Goal: Task Accomplishment & Management: Use online tool/utility

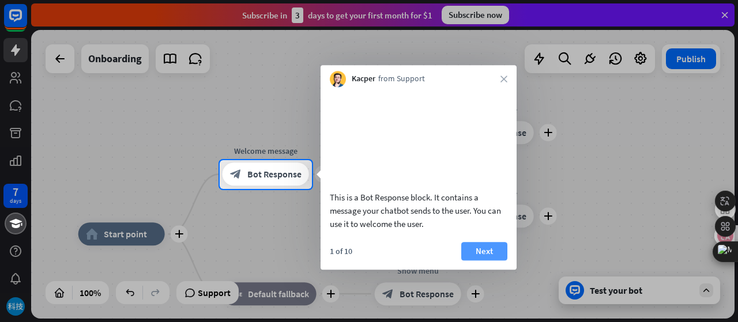
click at [479, 261] on button "Next" at bounding box center [484, 251] width 46 height 18
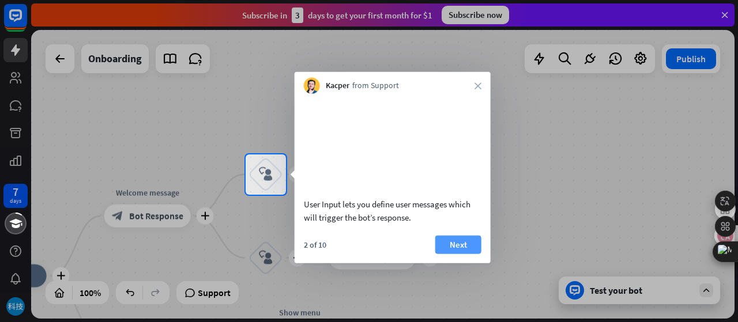
click at [473, 254] on button "Next" at bounding box center [458, 244] width 46 height 18
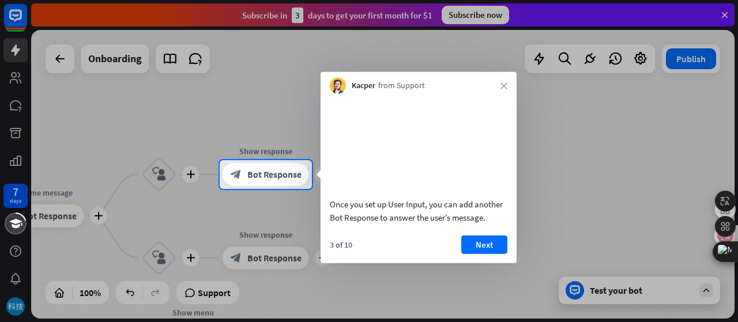
click at [475, 254] on button "Next" at bounding box center [484, 244] width 46 height 18
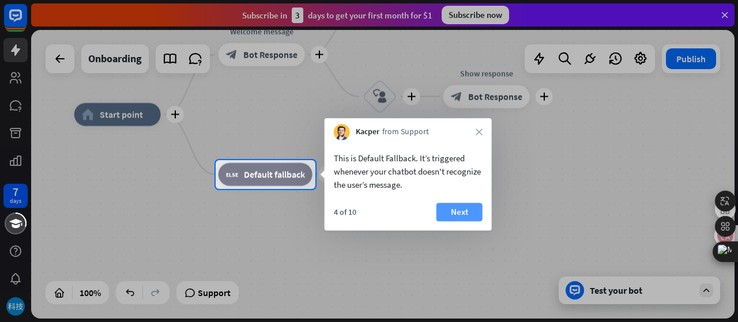
click at [466, 213] on button "Next" at bounding box center [460, 212] width 46 height 18
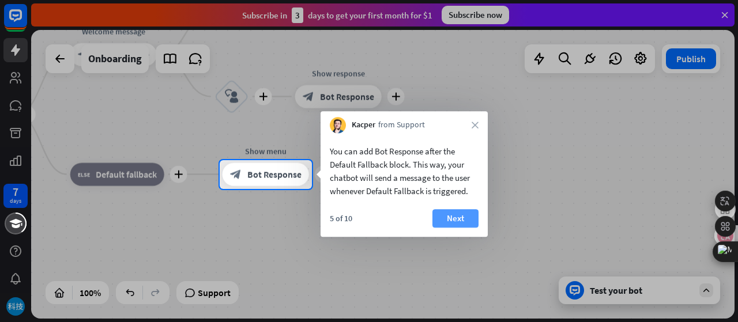
click at [468, 224] on button "Next" at bounding box center [456, 218] width 46 height 18
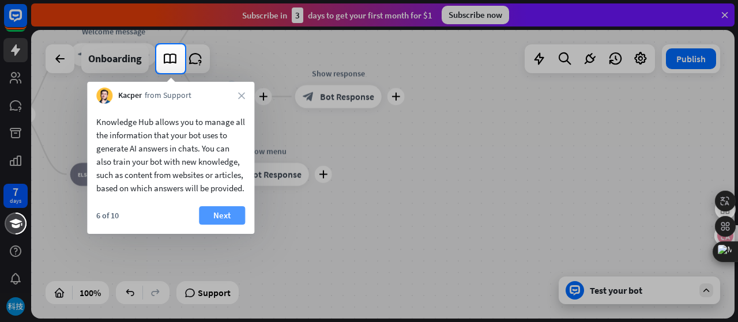
click at [239, 225] on button "Next" at bounding box center [222, 215] width 46 height 18
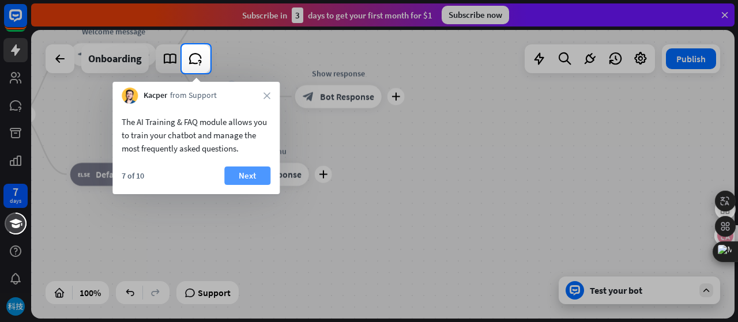
click at [239, 184] on button "Next" at bounding box center [247, 176] width 46 height 18
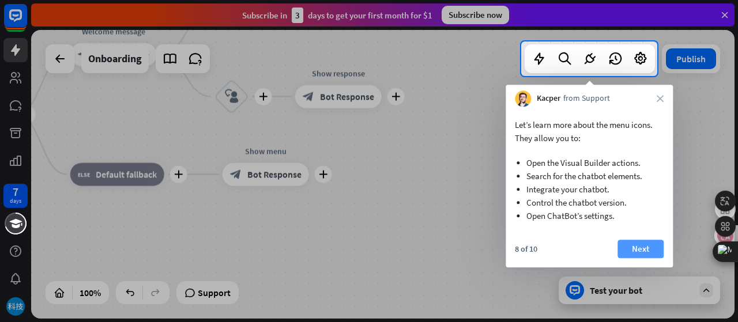
click at [626, 245] on button "Next" at bounding box center [641, 249] width 46 height 18
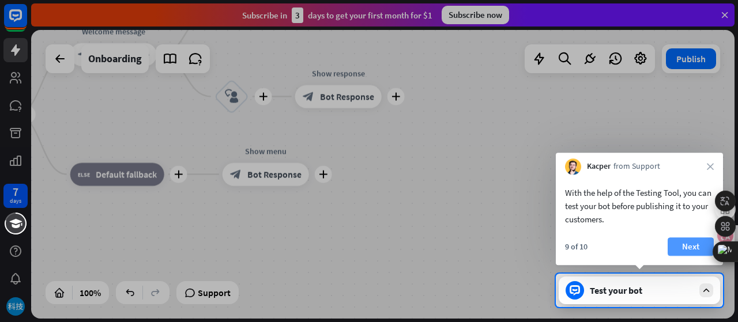
click at [678, 249] on button "Next" at bounding box center [691, 247] width 46 height 18
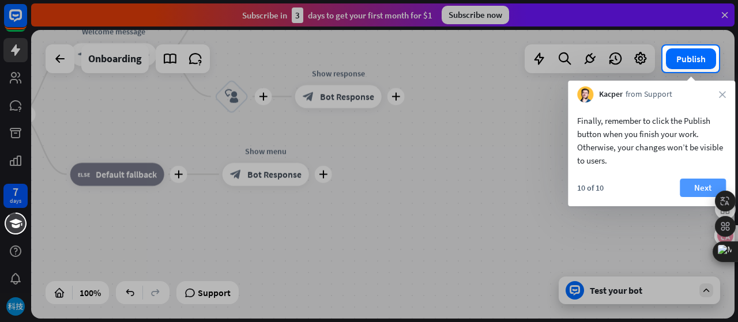
click at [689, 188] on button "Next" at bounding box center [703, 188] width 46 height 18
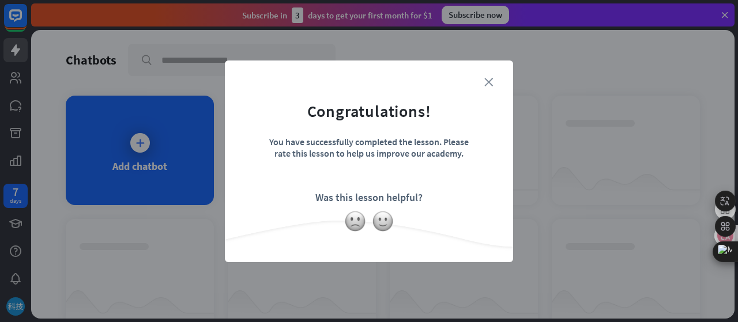
click at [491, 78] on icon "close" at bounding box center [488, 82] width 9 height 9
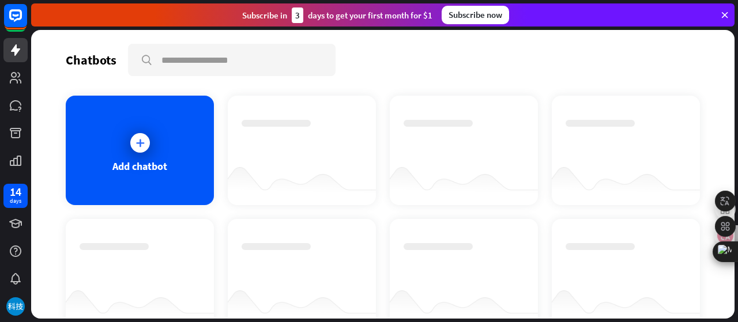
click at [417, 115] on div at bounding box center [464, 151] width 148 height 110
click at [329, 148] on div at bounding box center [302, 140] width 121 height 40
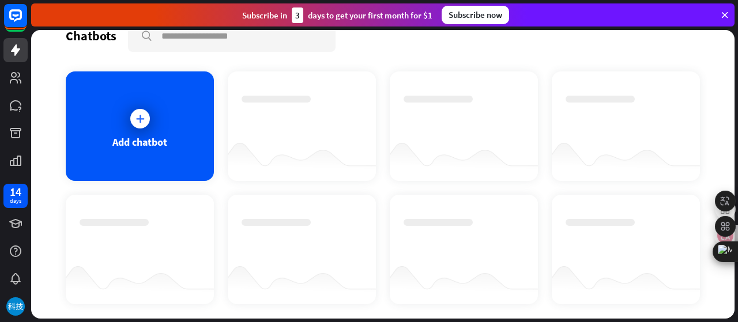
scroll to position [18, 0]
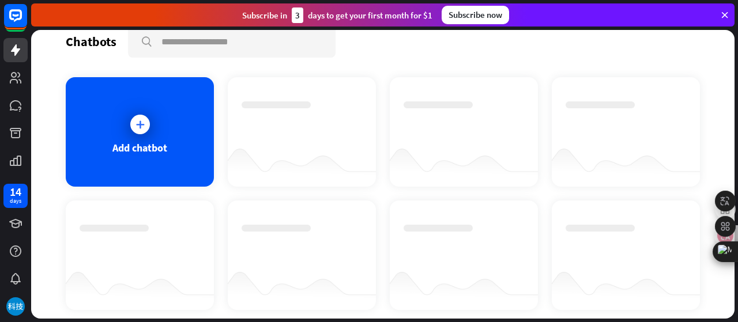
drag, startPoint x: 381, startPoint y: 109, endPoint x: 295, endPoint y: 125, distance: 86.8
click at [295, 125] on div at bounding box center [302, 122] width 121 height 40
click at [120, 151] on div "Add chatbot" at bounding box center [139, 147] width 55 height 13
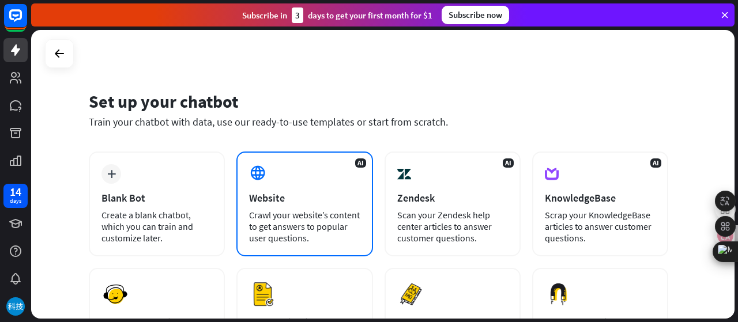
click at [321, 198] on div "Website" at bounding box center [304, 197] width 111 height 13
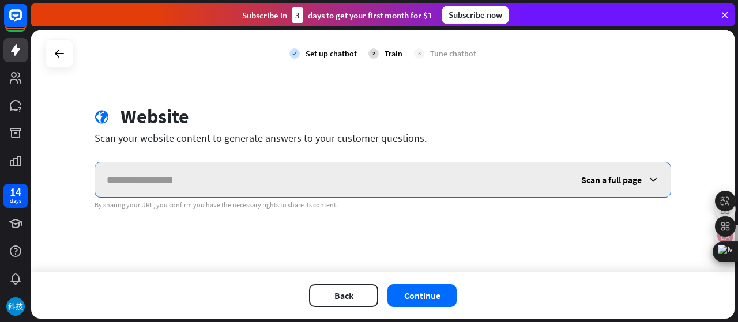
paste input "**********"
type input "**********"
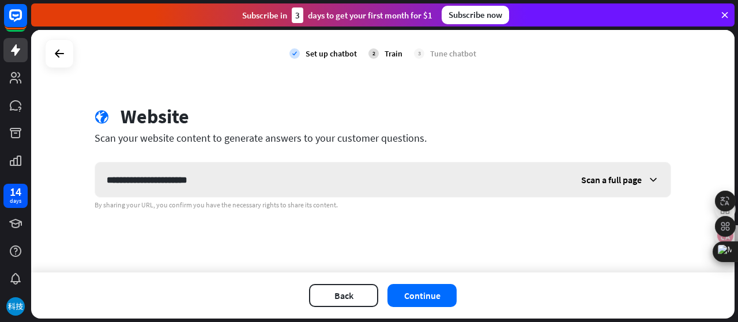
click at [639, 189] on div "Scan a full page" at bounding box center [620, 180] width 101 height 35
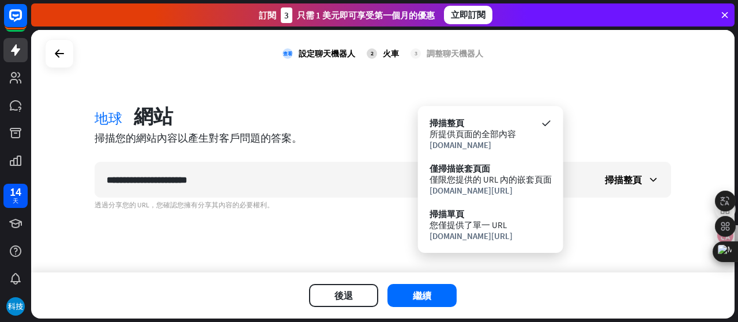
click at [603, 215] on div "**********" at bounding box center [383, 151] width 704 height 243
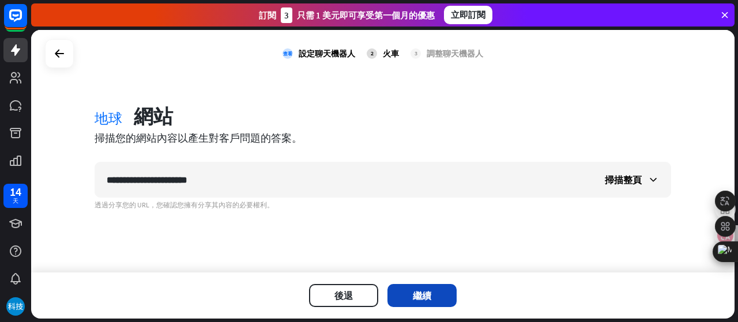
click at [418, 294] on font "繼續" at bounding box center [422, 296] width 18 height 12
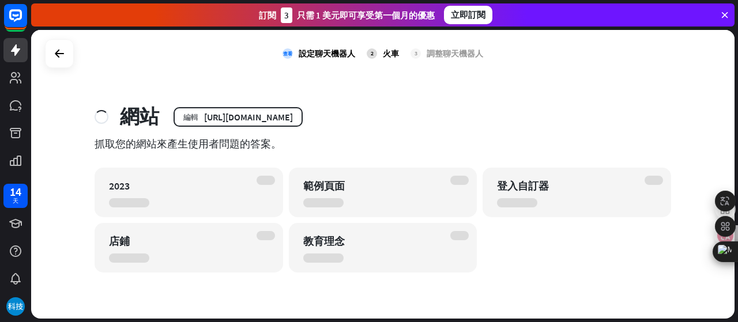
click at [232, 150] on font "抓取您的網站來產生使用者問題的答案。" at bounding box center [188, 143] width 187 height 13
click at [162, 67] on div "查看 設定聊天機器人 2 火車 3 調整聊天機器人" at bounding box center [383, 53] width 704 height 47
drag, startPoint x: 14, startPoint y: 302, endPoint x: 18, endPoint y: 314, distance: 12.2
drag, startPoint x: 18, startPoint y: 314, endPoint x: 224, endPoint y: 304, distance: 206.1
click at [224, 304] on div "查看 設定聊天機器人 2 火車 3 調整聊天機器人 網站 編輯 [URL][DOMAIN_NAME] 抓取您的網站來產生使用者問題的答案。 2023 範例頁面…" at bounding box center [383, 174] width 704 height 289
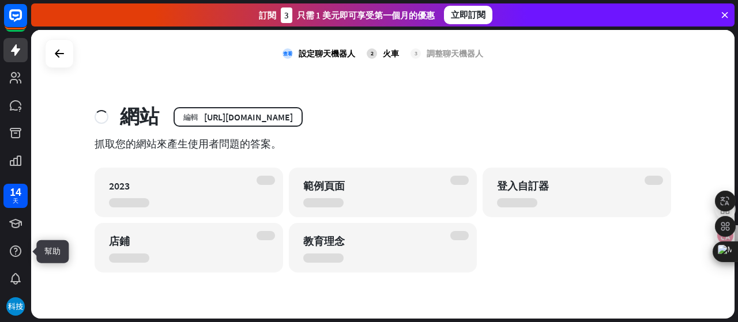
drag, startPoint x: 13, startPoint y: 257, endPoint x: 125, endPoint y: 300, distance: 119.6
click at [125, 300] on div "查看 設定聊天機器人 2 火車 3 調整聊天機器人 網站 編輯 [URL][DOMAIN_NAME] 抓取您的網站來產生使用者問題的答案。 2023 範例頁面…" at bounding box center [383, 174] width 704 height 289
click at [10, 253] on icon at bounding box center [16, 252] width 12 height 12
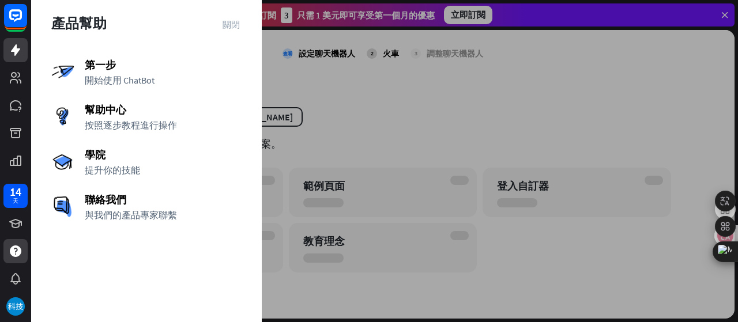
click at [221, 25] on div "產品幫助" at bounding box center [146, 23] width 190 height 18
click at [233, 22] on font "關閉" at bounding box center [231, 24] width 17 height 9
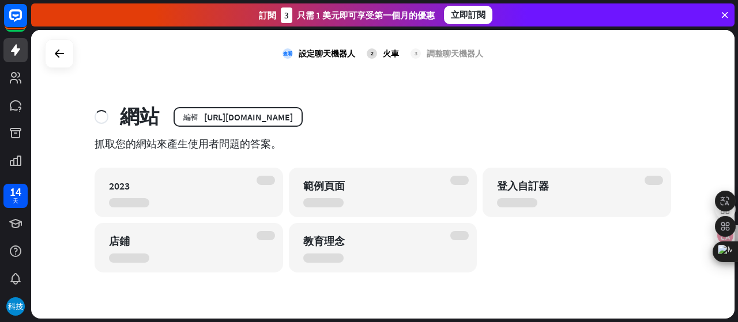
click at [126, 205] on div at bounding box center [129, 202] width 40 height 9
click at [179, 155] on div "網站 編輯 [URL][DOMAIN_NAME] 抓取您的網站來產生使用者問題的答案。 2023 範例頁面 登入自訂器 店鋪 教育理念" at bounding box center [383, 189] width 604 height 168
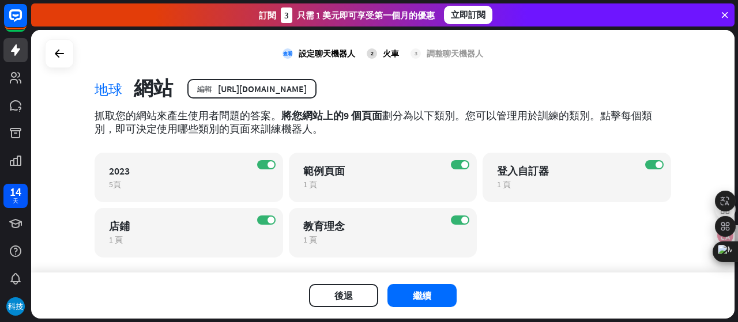
scroll to position [50, 0]
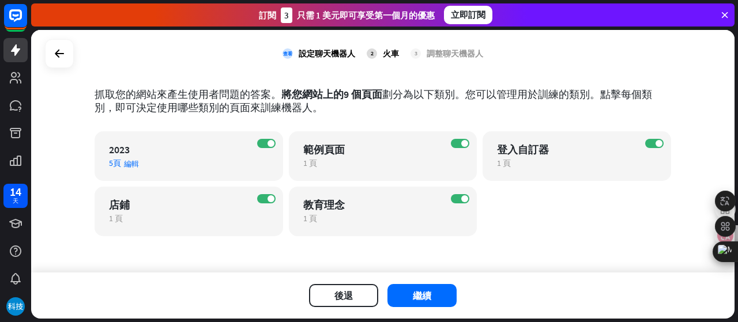
click at [118, 152] on font "2023" at bounding box center [119, 149] width 21 height 13
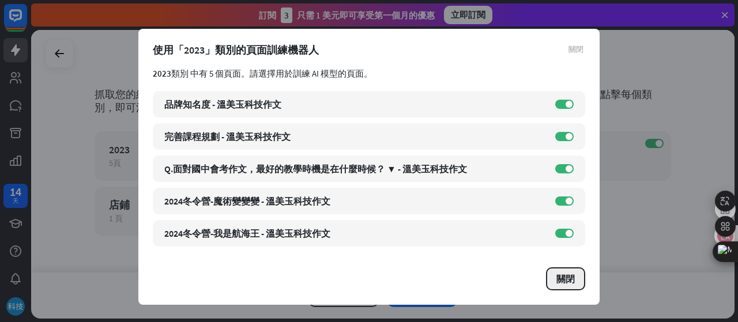
click at [566, 277] on font "關閉" at bounding box center [566, 279] width 18 height 12
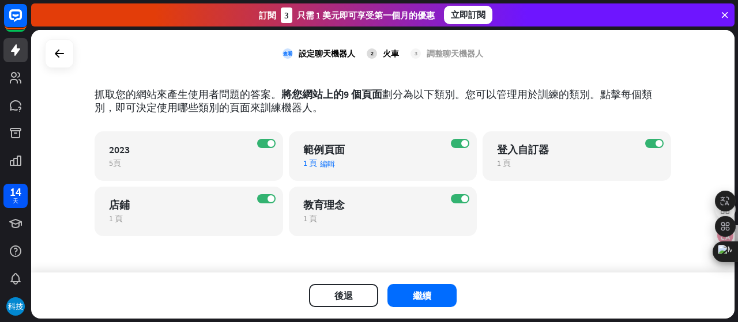
click at [360, 159] on div "1 頁 編輯" at bounding box center [373, 163] width 140 height 10
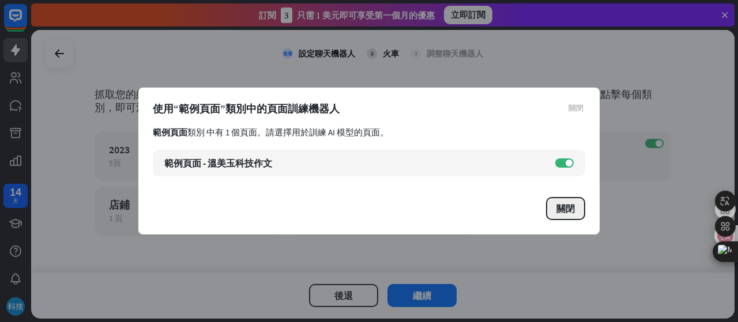
click at [566, 212] on font "關閉" at bounding box center [566, 209] width 18 height 12
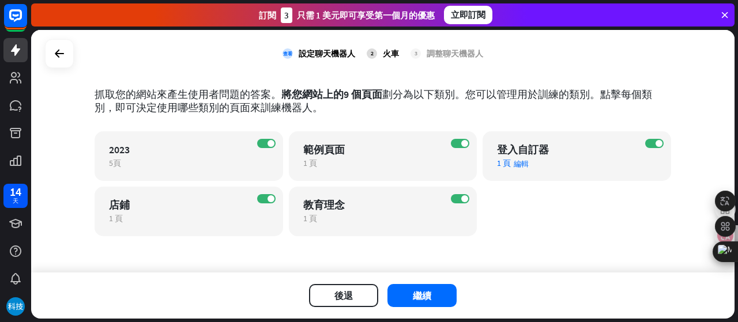
click at [522, 174] on div "在 登入自訂器 1 頁 編輯" at bounding box center [577, 156] width 189 height 50
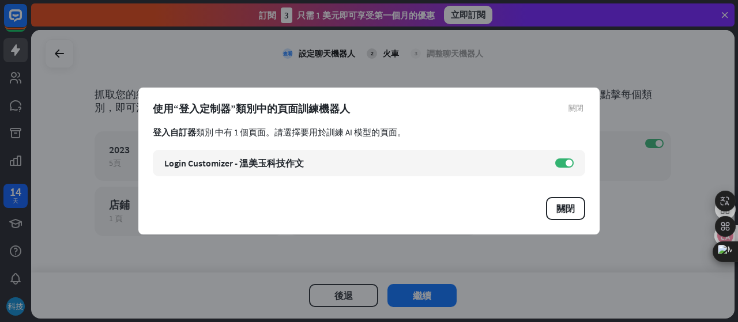
click at [574, 221] on div "關閉 使用“登入定制器”類別中的頁面訓練機器人 登入自訂器 類別 中有 1 個頁面 。請選擇要用於訓練 AI 模型的頁面。 Login Customizer …" at bounding box center [368, 161] width 461 height 147
click at [573, 202] on button "關閉" at bounding box center [565, 208] width 39 height 23
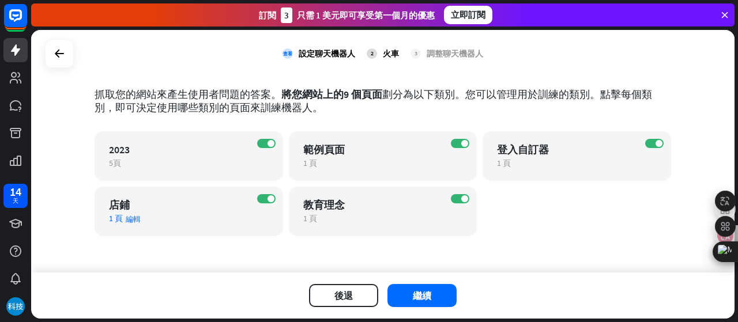
click at [242, 225] on div "在 店鋪 1 頁 編輯" at bounding box center [189, 212] width 189 height 50
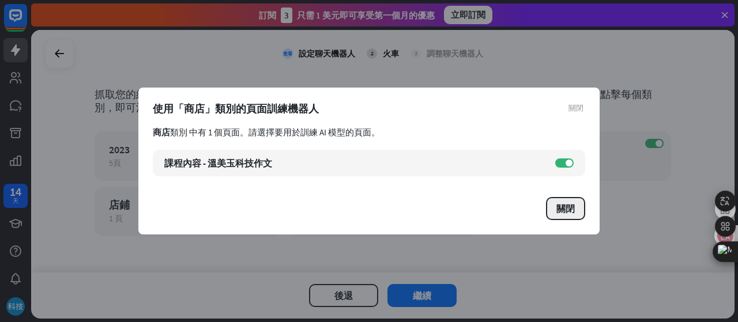
click at [561, 213] on font "關閉" at bounding box center [566, 209] width 18 height 12
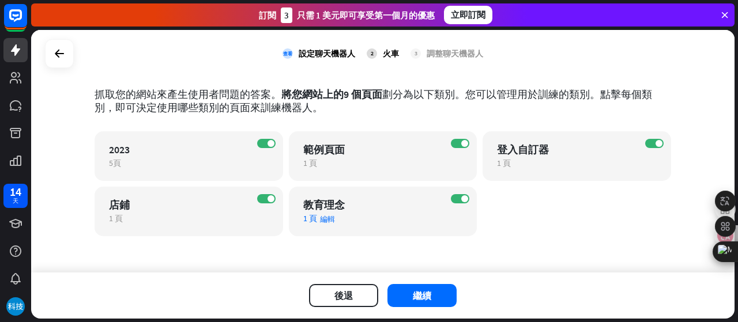
click at [339, 229] on div "在 教育理念 1 頁 編輯" at bounding box center [383, 212] width 189 height 50
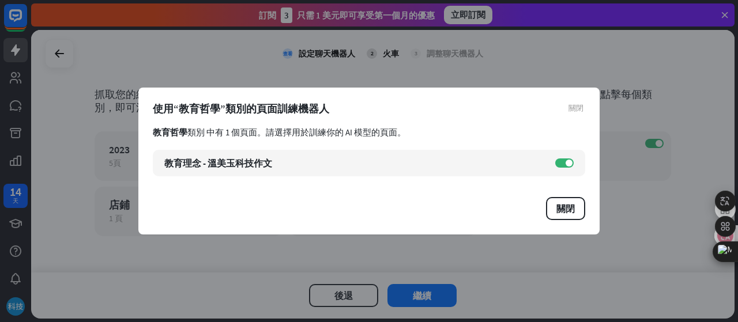
click at [547, 218] on div "關閉" at bounding box center [369, 208] width 433 height 23
click at [560, 213] on font "關閉" at bounding box center [566, 209] width 18 height 12
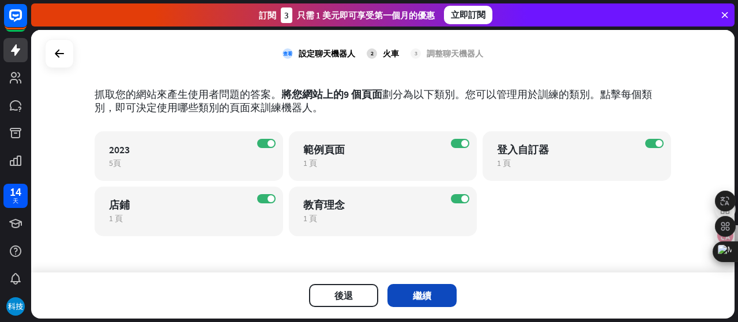
click at [422, 299] on font "繼續" at bounding box center [422, 296] width 18 height 12
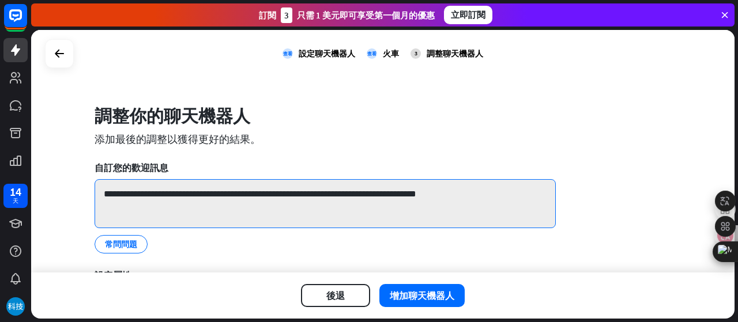
click at [273, 197] on textarea "**********" at bounding box center [325, 203] width 461 height 49
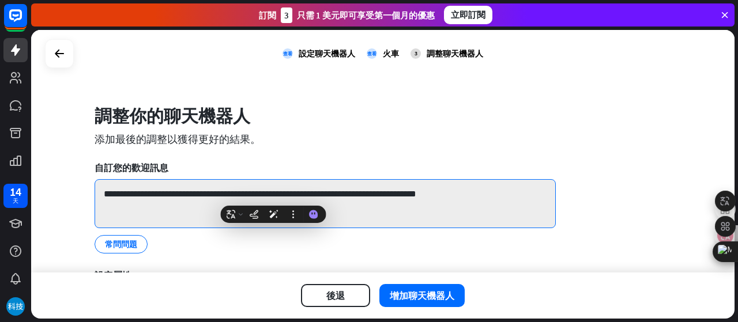
paste textarea "**********"
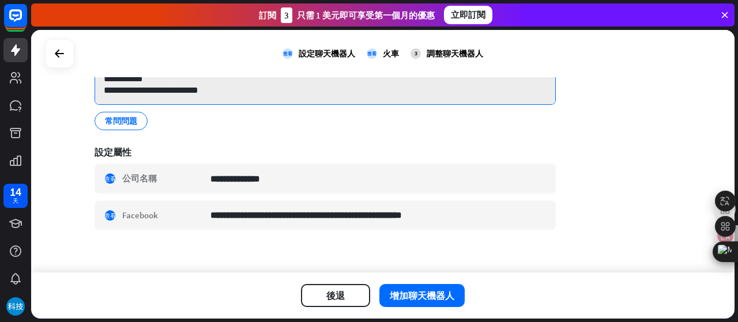
scroll to position [132, 0]
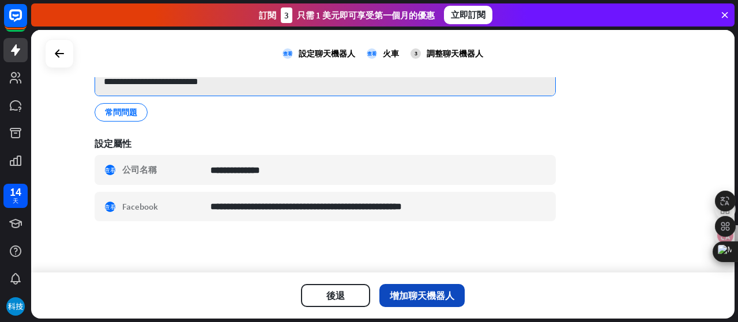
type textarea "**********"
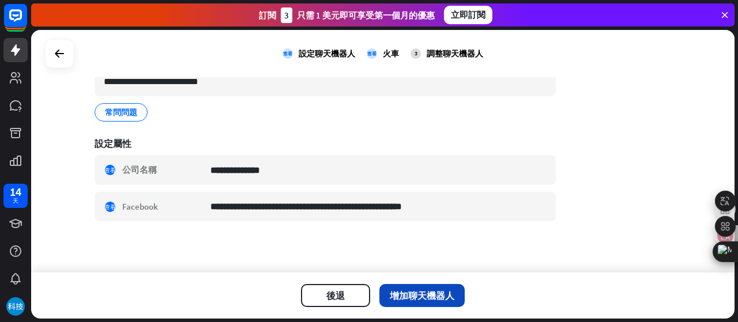
click at [405, 299] on font "增加聊天機器人" at bounding box center [422, 296] width 65 height 12
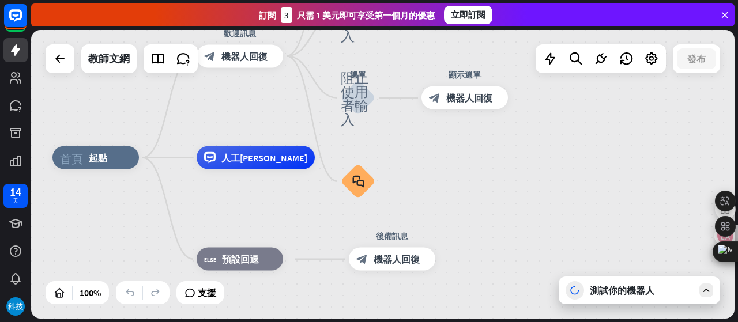
drag, startPoint x: 586, startPoint y: 198, endPoint x: 489, endPoint y: 184, distance: 98.0
click at [489, 184] on div "首頁_2 起點 歡迎訊息 block_bot_response 機器人回復 返回選單 阻止使用者輸入 有幫助嗎？ block_bot_response 機器人…" at bounding box center [404, 302] width 704 height 289
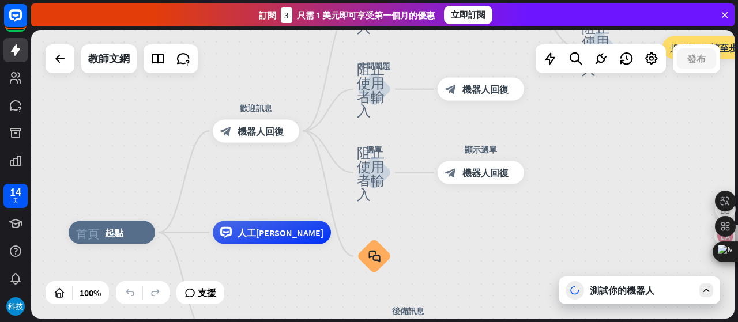
drag, startPoint x: 442, startPoint y: 175, endPoint x: 465, endPoint y: 262, distance: 90.6
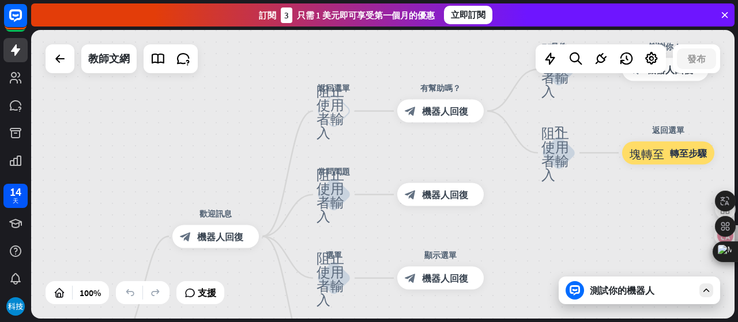
drag, startPoint x: 427, startPoint y: 141, endPoint x: 379, endPoint y: 234, distance: 104.2
click at [379, 234] on div "首頁_2 起點 歡迎訊息 block_bot_response 機器人回復 返回選單 阻止使用者輸入 有幫助嗎？ block_bot_response 機器人…" at bounding box center [383, 174] width 704 height 289
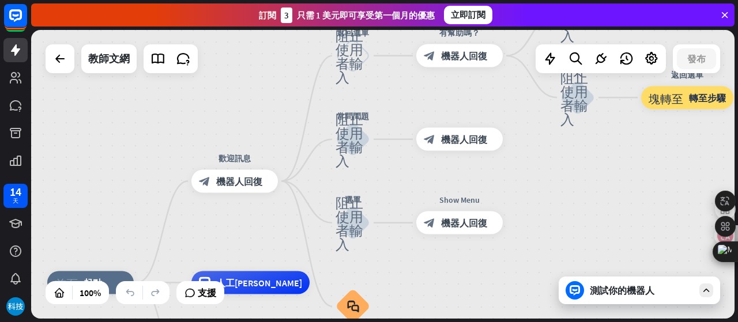
drag, startPoint x: 408, startPoint y: 240, endPoint x: 433, endPoint y: 168, distance: 75.7
click at [433, 212] on div "編輯名稱 更多黃色 Show Menu block_bot_response 機器人回復" at bounding box center [459, 223] width 87 height 23
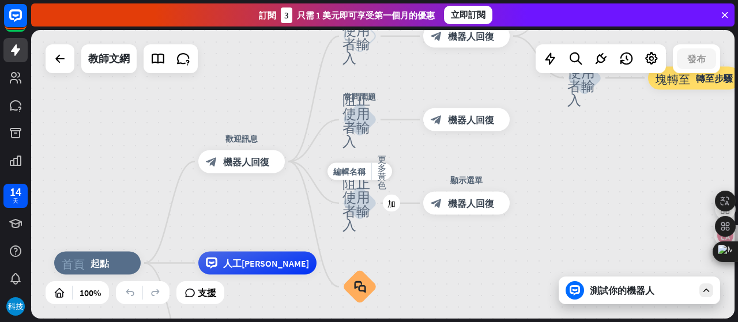
click at [371, 215] on icon "阻止使用者輸入" at bounding box center [360, 203] width 35 height 55
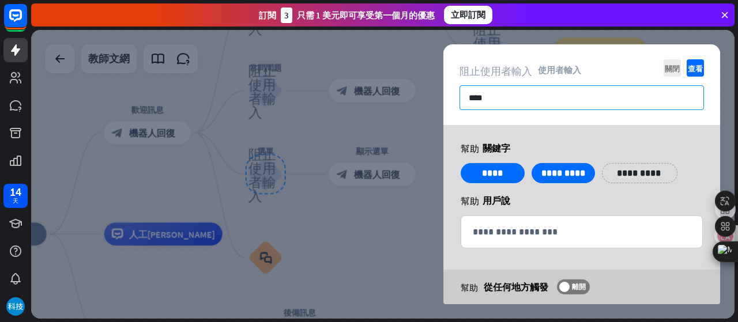
click at [491, 93] on input "****" at bounding box center [582, 97] width 245 height 25
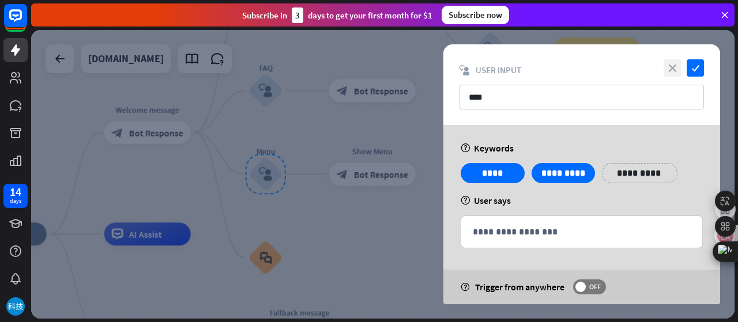
click at [673, 65] on icon "close" at bounding box center [672, 67] width 17 height 17
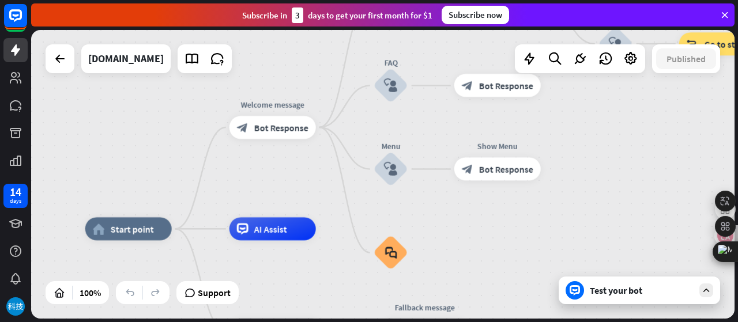
drag, startPoint x: 407, startPoint y: 237, endPoint x: 532, endPoint y: 232, distance: 125.3
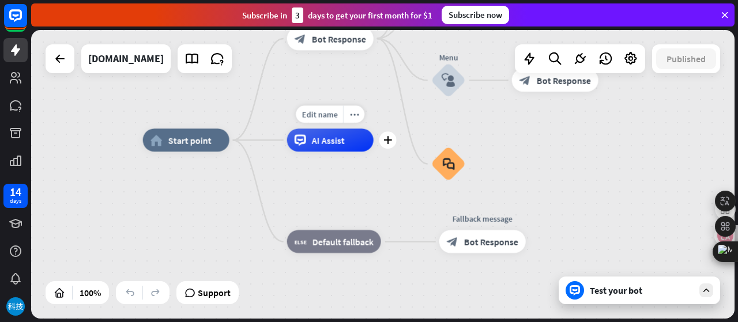
drag, startPoint x: 261, startPoint y: 256, endPoint x: 328, endPoint y: 168, distance: 110.4
click at [328, 168] on div "home_2 Start point Welcome message block_bot_response Bot Response Back to Menu…" at bounding box center [495, 284] width 704 height 289
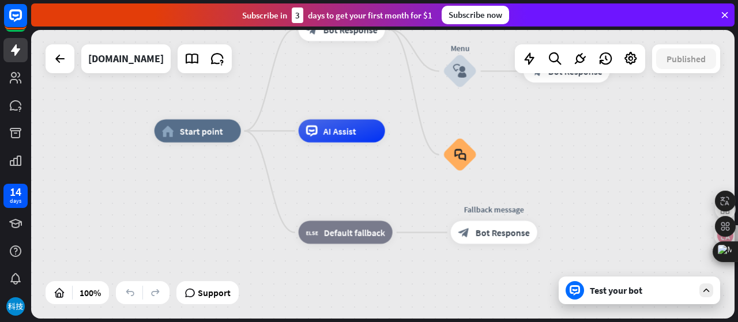
drag, startPoint x: 353, startPoint y: 177, endPoint x: 302, endPoint y: 259, distance: 96.3
click at [322, 225] on div "home_2 Start point Welcome message block_bot_response Bot Response Back to Menu…" at bounding box center [507, 275] width 704 height 289
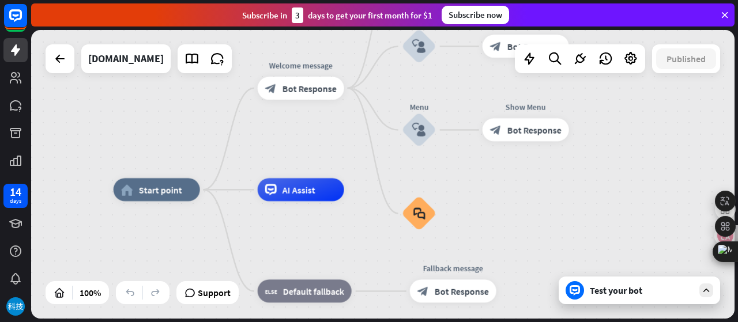
drag, startPoint x: 331, startPoint y: 136, endPoint x: 202, endPoint y: 247, distance: 170.9
click at [203, 244] on div "home_2 Start point Welcome message block_bot_response Bot Response Back to Menu…" at bounding box center [383, 174] width 704 height 289
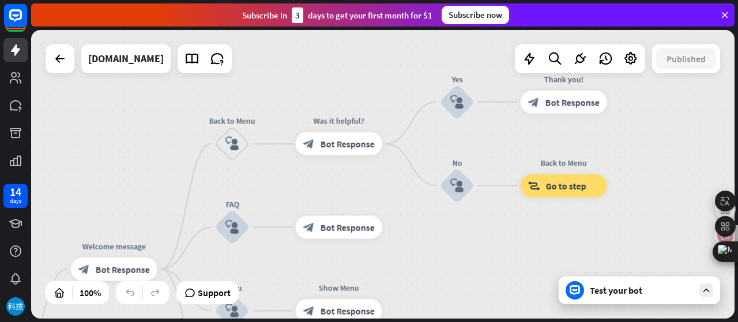
drag, startPoint x: 423, startPoint y: 219, endPoint x: 409, endPoint y: 242, distance: 26.9
click at [440, 203] on div "Edit name more_horiz No block_user_input" at bounding box center [457, 185] width 35 height 35
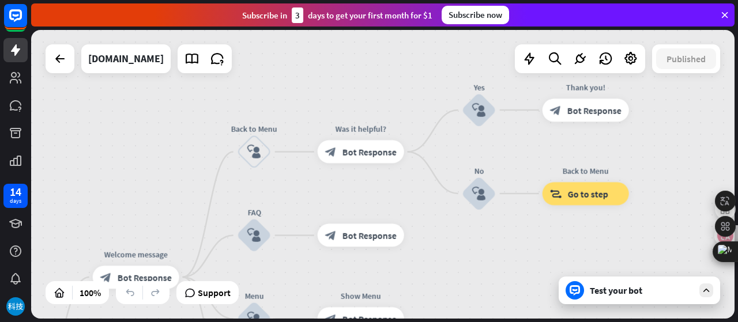
drag, startPoint x: 473, startPoint y: 247, endPoint x: 579, endPoint y: 217, distance: 109.7
click at [497, 211] on div "Edit name more_horiz No block_user_input" at bounding box center [479, 193] width 35 height 35
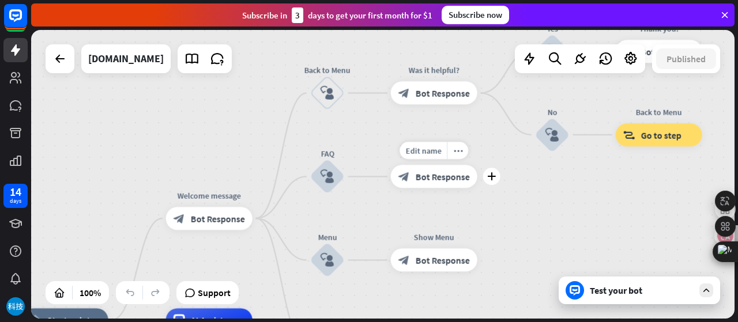
drag, startPoint x: 383, startPoint y: 205, endPoint x: 386, endPoint y: 151, distance: 53.7
click at [391, 166] on div "Edit name more_horiz plus block_bot_response Bot Response" at bounding box center [434, 177] width 87 height 23
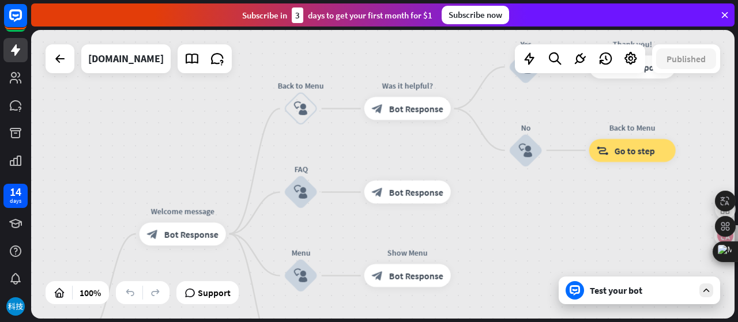
drag, startPoint x: 404, startPoint y: 126, endPoint x: 351, endPoint y: 165, distance: 65.2
click at [351, 165] on div "home_2 Start point Welcome message block_bot_response Bot Response Back to Menu…" at bounding box center [383, 174] width 704 height 289
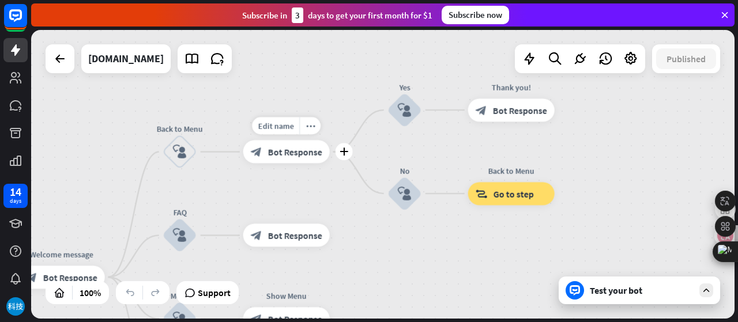
drag, startPoint x: 435, startPoint y: 144, endPoint x: 339, endPoint y: 166, distance: 99.2
click at [339, 166] on div "home_2 Start point Welcome message block_bot_response Bot Response Back to Menu…" at bounding box center [383, 174] width 704 height 289
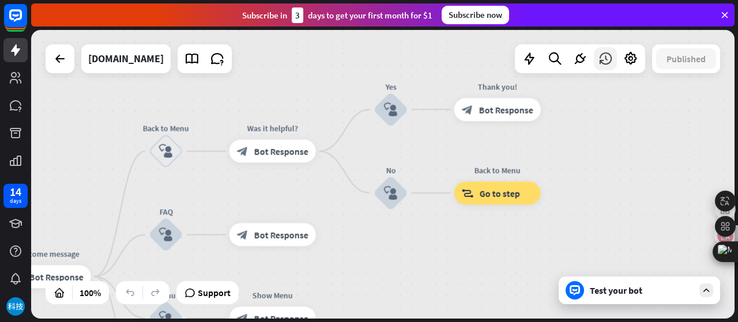
drag, startPoint x: 430, startPoint y: 153, endPoint x: 614, endPoint y: 68, distance: 202.6
click at [609, 75] on div "home_2 Start point Welcome message block_bot_response Bot Response Back to Menu…" at bounding box center [383, 174] width 704 height 289
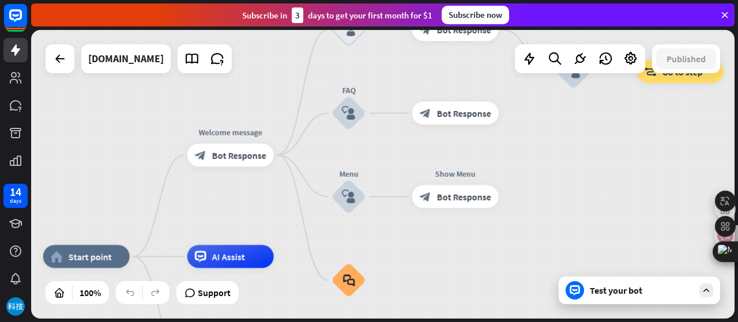
drag, startPoint x: 530, startPoint y: 228, endPoint x: 536, endPoint y: 182, distance: 46.6
click at [536, 182] on div "home_2 Start point Welcome message block_bot_response Bot Response Back to Menu…" at bounding box center [383, 174] width 704 height 289
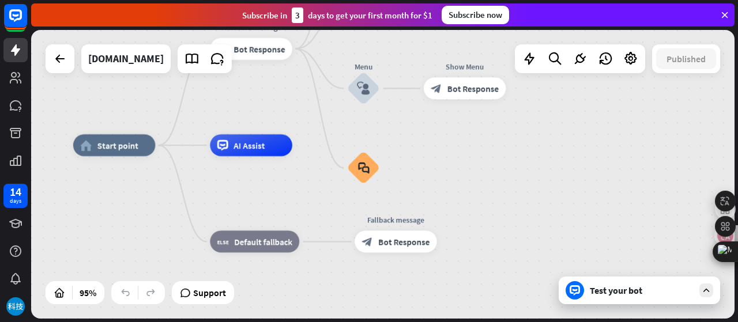
drag, startPoint x: 456, startPoint y: 284, endPoint x: 459, endPoint y: 175, distance: 109.1
click at [459, 175] on div "home_2 Start point Welcome message block_bot_response Bot Response Back to Menu…" at bounding box center [407, 282] width 668 height 275
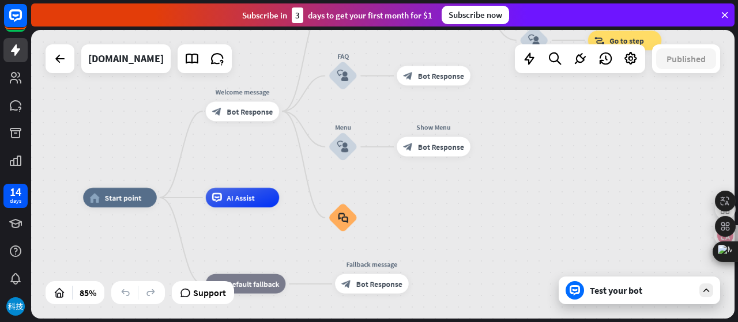
drag, startPoint x: 243, startPoint y: 108, endPoint x: 232, endPoint y: 155, distance: 47.6
click at [232, 155] on div "home_2 Start point Welcome message block_bot_response Bot Response Back to Menu…" at bounding box center [383, 174] width 704 height 289
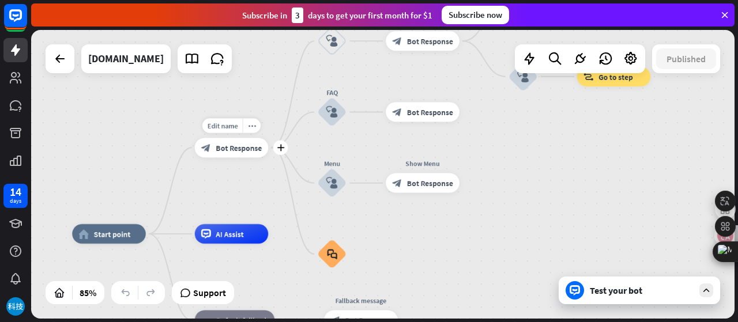
drag, startPoint x: 280, startPoint y: 138, endPoint x: 269, endPoint y: 175, distance: 37.9
click at [269, 157] on div "Edit name more_horiz plus Welcome message block_bot_response Bot Response" at bounding box center [232, 148] width 74 height 20
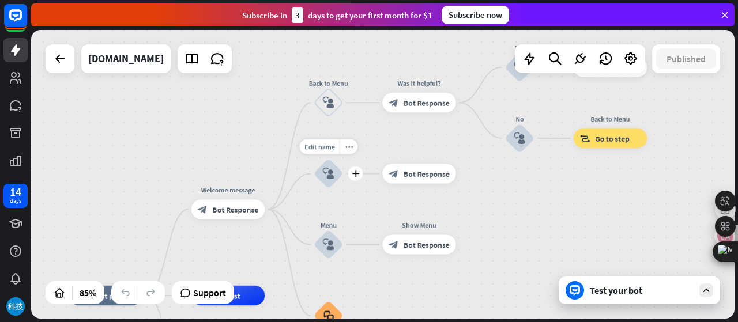
drag, startPoint x: 356, startPoint y: 145, endPoint x: 353, endPoint y: 198, distance: 53.2
click at [343, 189] on div "Edit name more_horiz plus block_user_input" at bounding box center [328, 173] width 29 height 29
click at [711, 299] on div "Test your bot" at bounding box center [639, 291] width 161 height 28
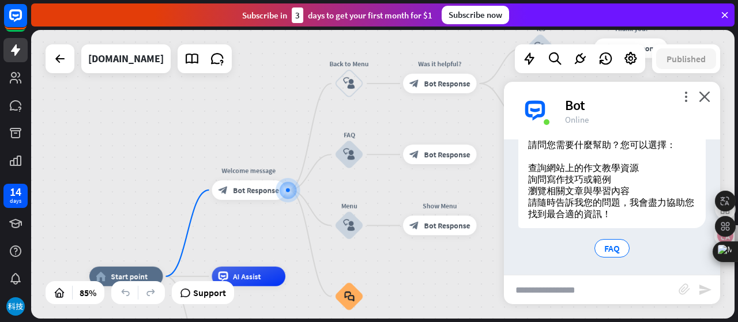
scroll to position [67, 0]
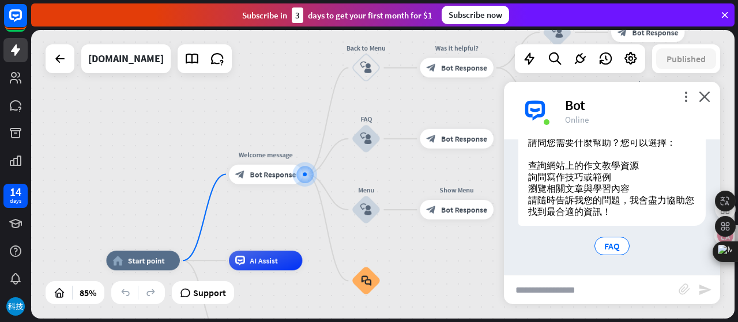
click at [607, 301] on input "text" at bounding box center [591, 290] width 175 height 29
type input "*********"
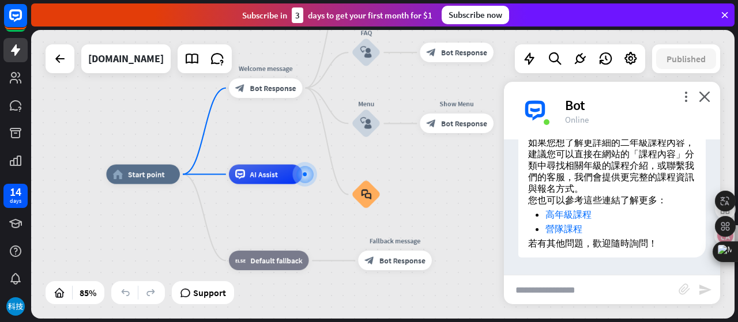
scroll to position [330, 0]
click at [597, 284] on input "text" at bounding box center [591, 290] width 175 height 29
type input "**********"
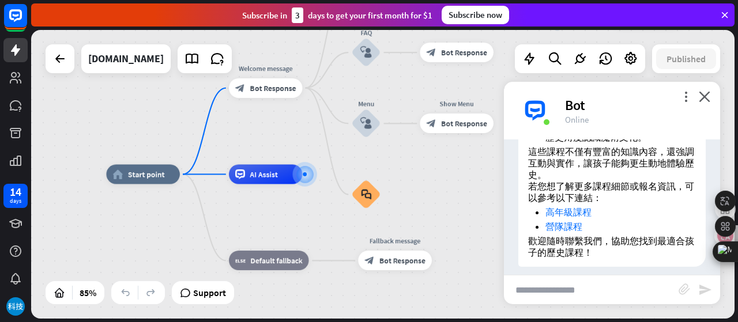
scroll to position [715, 0]
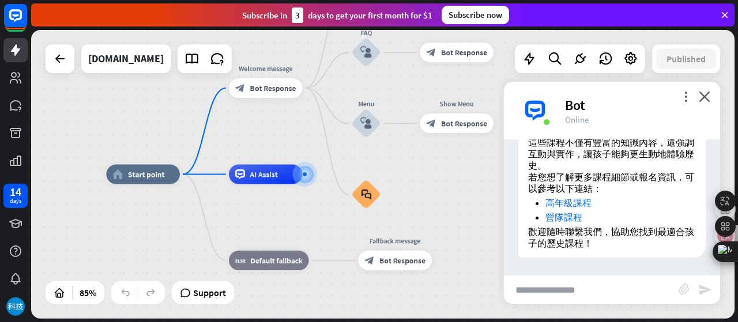
click at [578, 295] on input "text" at bounding box center [591, 290] width 175 height 29
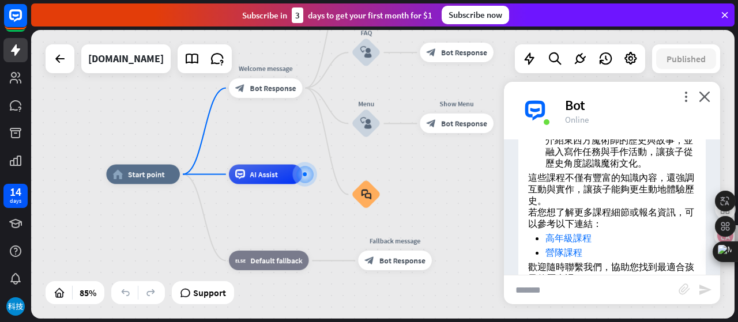
type input "*****"
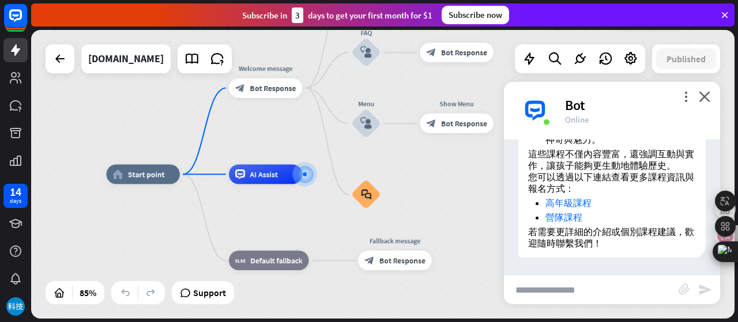
scroll to position [1099, 0]
click at [599, 291] on input "text" at bounding box center [591, 290] width 175 height 29
type input "********"
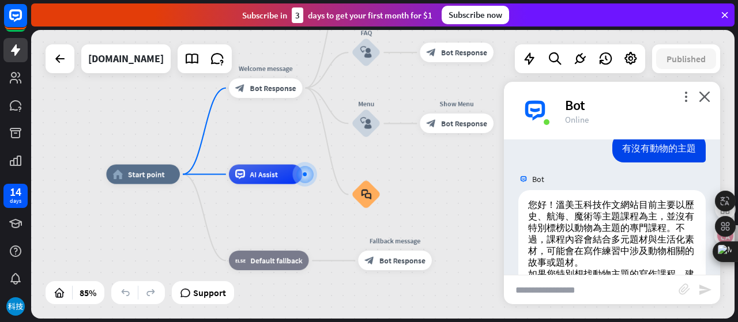
scroll to position [1223, 0]
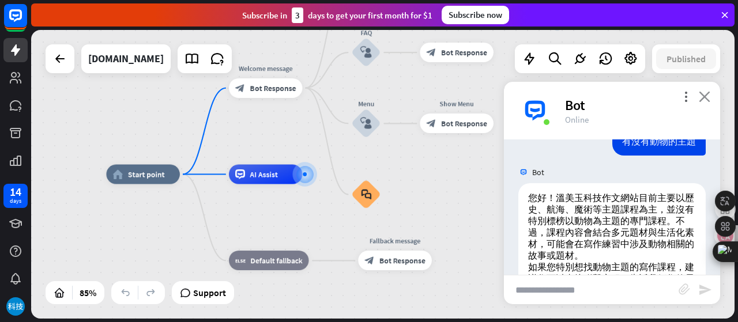
click at [706, 94] on icon "close" at bounding box center [705, 96] width 12 height 11
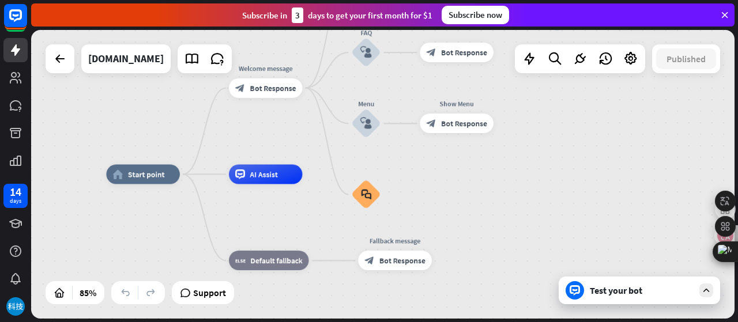
drag, startPoint x: 497, startPoint y: 178, endPoint x: 596, endPoint y: 191, distance: 100.1
click at [596, 191] on div "home_2 Start point Welcome message block_bot_response Bot Response Back to Menu…" at bounding box center [405, 298] width 598 height 246
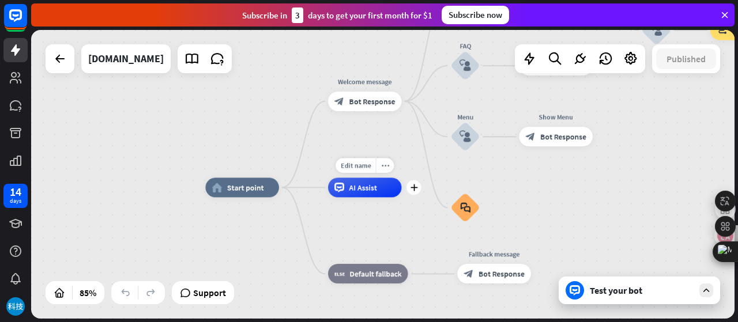
click at [371, 192] on span "AI Assist" at bounding box center [363, 188] width 28 height 10
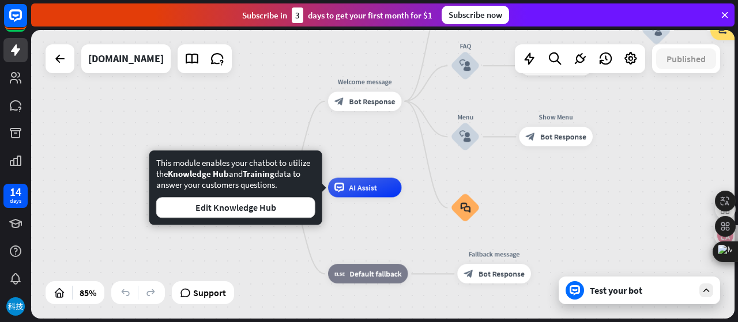
click at [378, 224] on div "home_2 Start point Welcome message block_bot_response Bot Response Back to Menu…" at bounding box center [504, 311] width 598 height 246
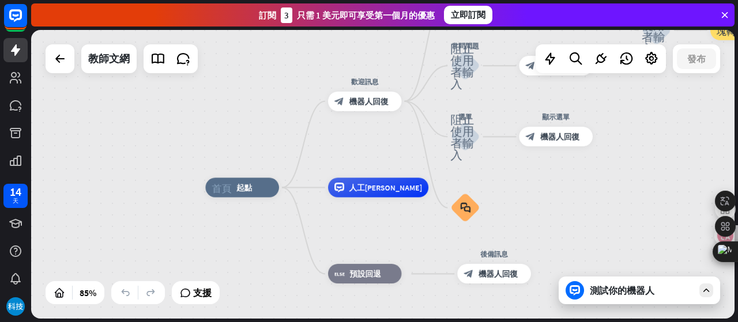
click at [98, 290] on div "首頁_2 起點 歡迎訊息 block_bot_response 機器人回復 返回選單 阻止使用者輸入 有幫助嗎？ block_bot_response 機器人…" at bounding box center [383, 174] width 704 height 289
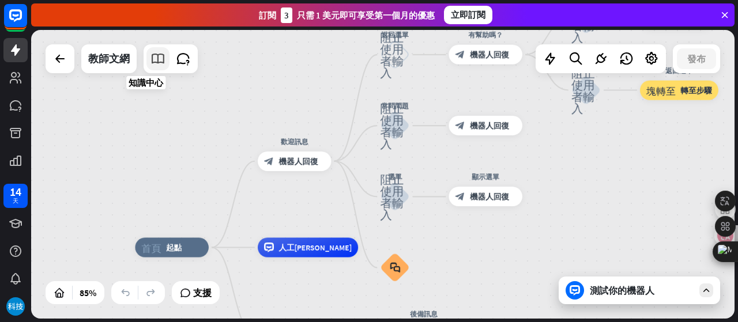
click at [167, 62] on link at bounding box center [157, 58] width 23 height 23
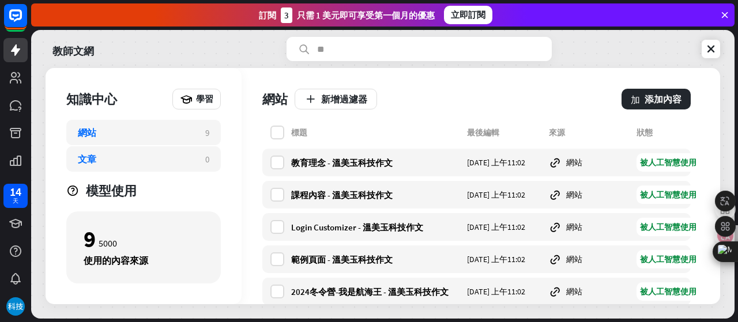
click at [129, 167] on div "文章 0" at bounding box center [143, 158] width 155 height 25
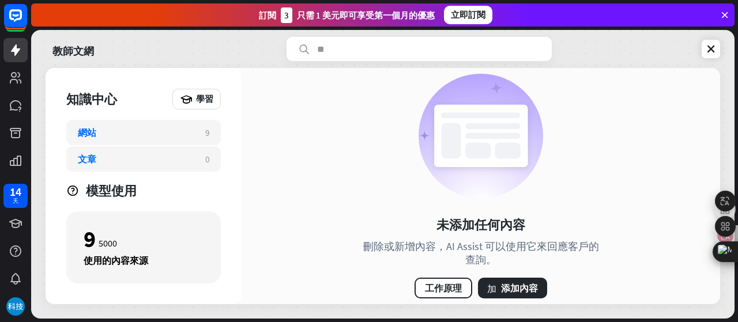
click at [127, 134] on div "網站" at bounding box center [136, 133] width 116 height 12
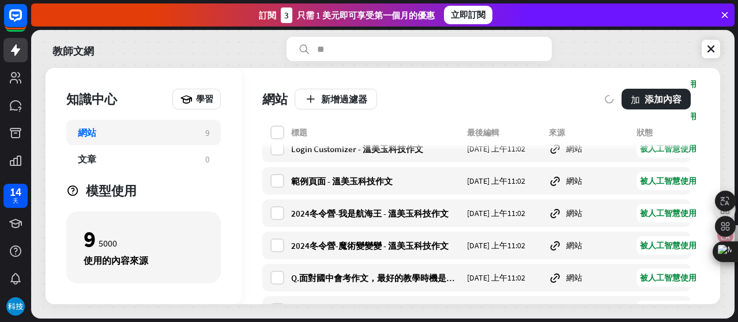
scroll to position [155, 0]
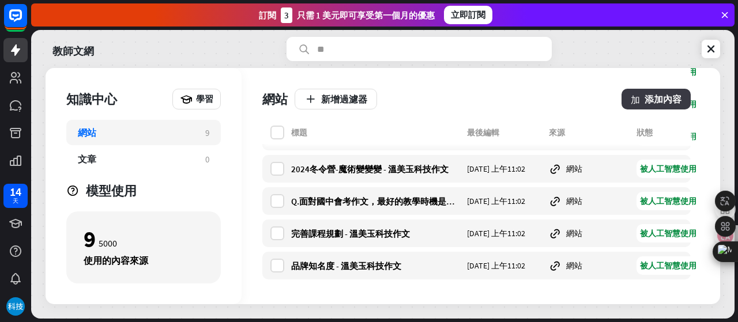
click at [658, 95] on font "添加內容" at bounding box center [663, 99] width 37 height 12
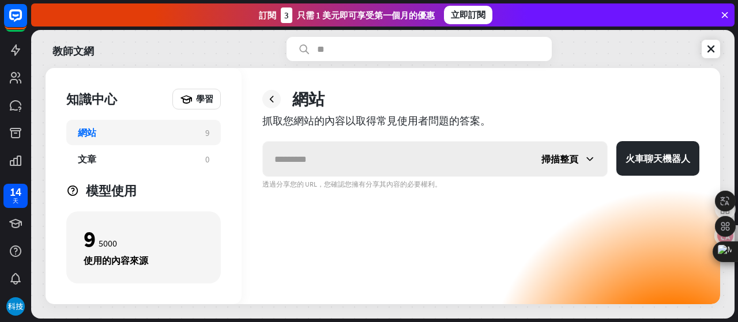
click at [579, 157] on div "掃描整頁" at bounding box center [568, 159] width 77 height 35
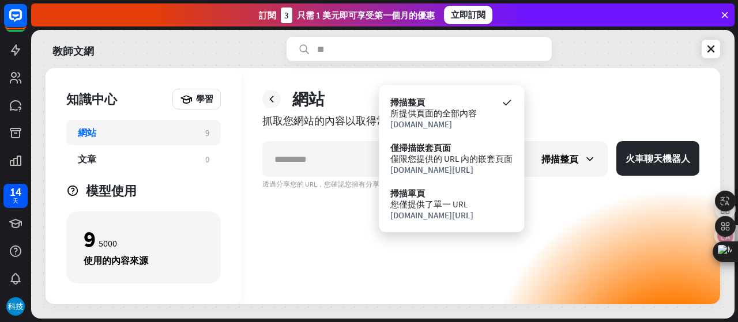
click at [546, 232] on div "掃描整頁 火車聊天機器人 透過分享您的 URL，您確認您擁有分享其內容的必要權利。" at bounding box center [480, 222] width 437 height 163
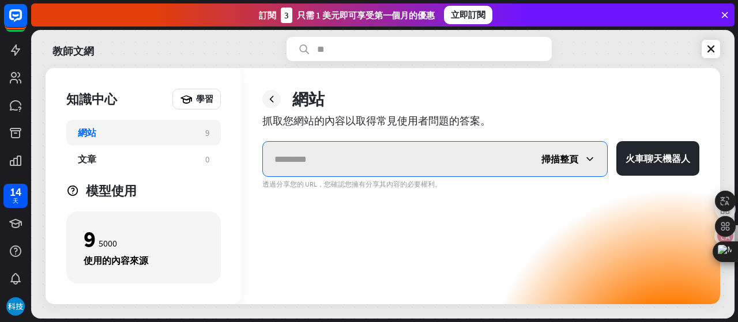
click at [444, 151] on input "text" at bounding box center [396, 159] width 267 height 35
paste input "**********"
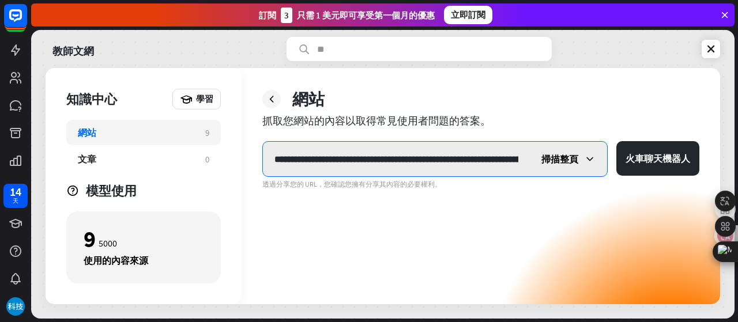
scroll to position [0, 190]
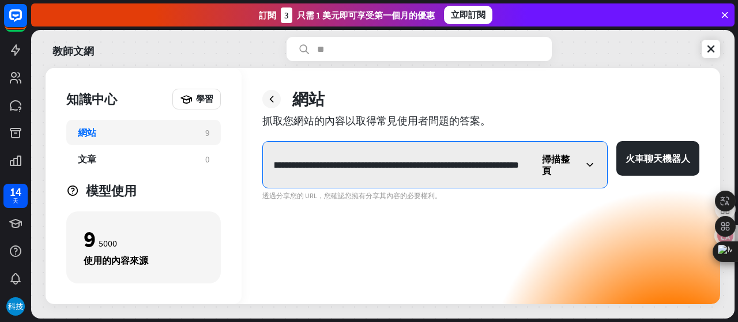
type input "**********"
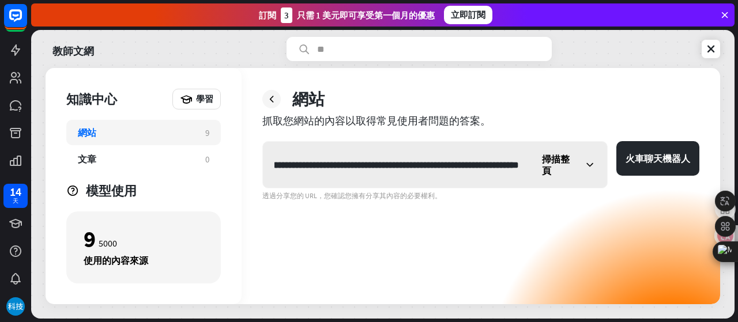
scroll to position [0, 0]
click at [587, 164] on div "掃描整頁" at bounding box center [569, 165] width 77 height 46
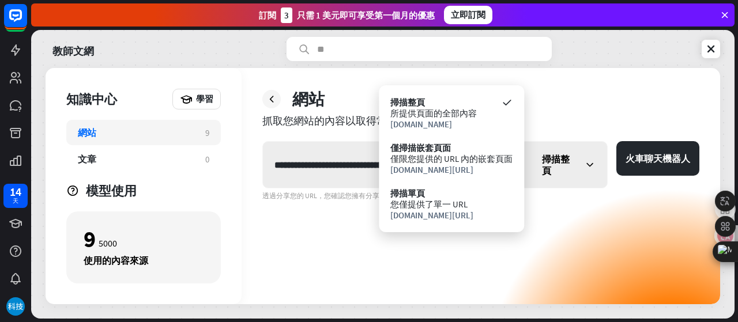
click at [587, 164] on div "掃描整頁" at bounding box center [569, 165] width 77 height 46
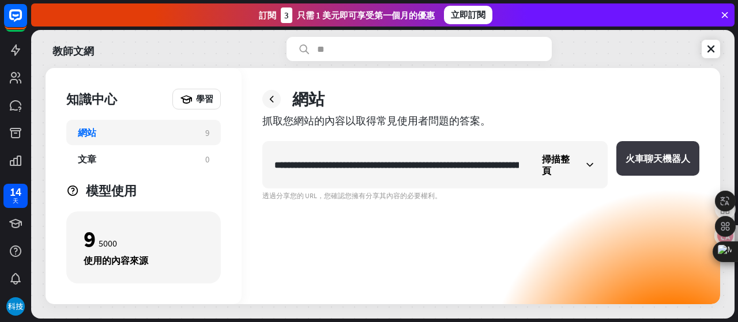
click at [659, 163] on font "火車聊天機器人" at bounding box center [658, 159] width 65 height 12
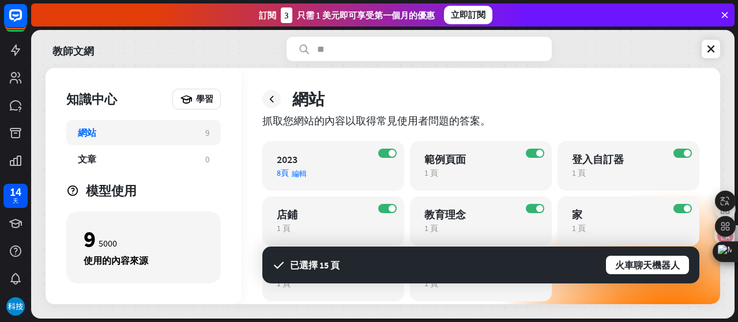
click at [328, 171] on div "8頁 編輯" at bounding box center [323, 173] width 93 height 10
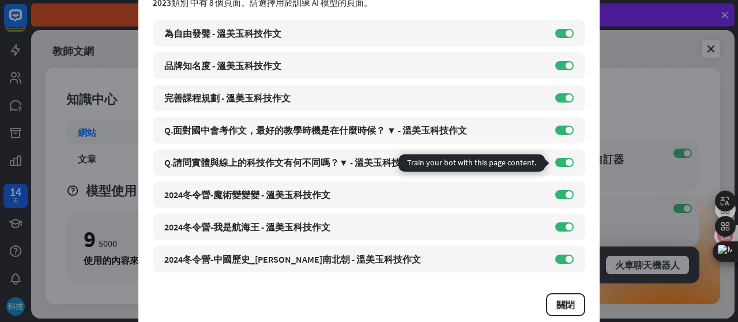
scroll to position [80, 0]
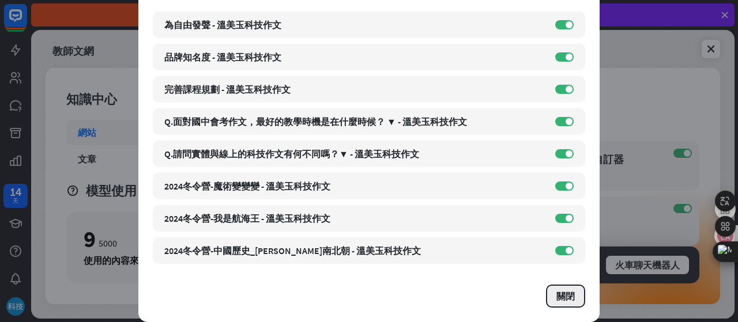
click at [577, 294] on button "關閉" at bounding box center [565, 296] width 39 height 23
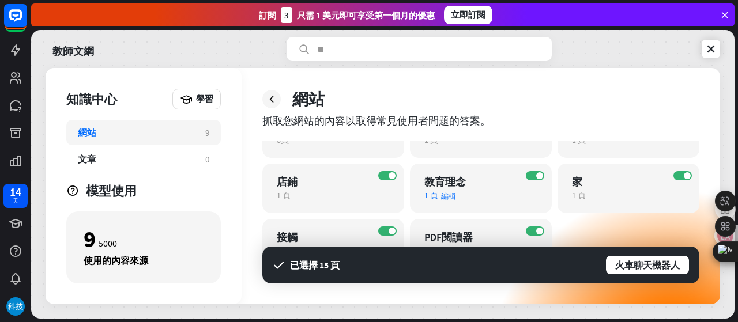
scroll to position [60, 0]
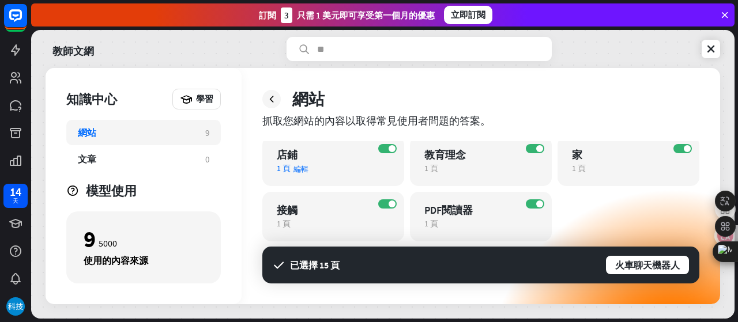
click at [310, 171] on div "1 頁 編輯" at bounding box center [323, 168] width 93 height 10
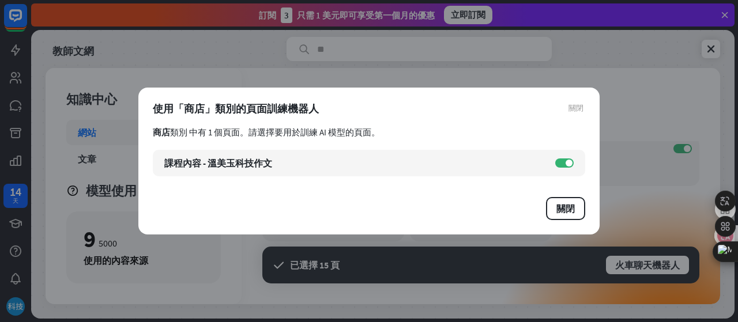
click at [568, 108] on div "使用「商店」類別的頁面訓練機器人" at bounding box center [369, 108] width 433 height 13
click at [576, 107] on font "關閉" at bounding box center [576, 107] width 15 height 7
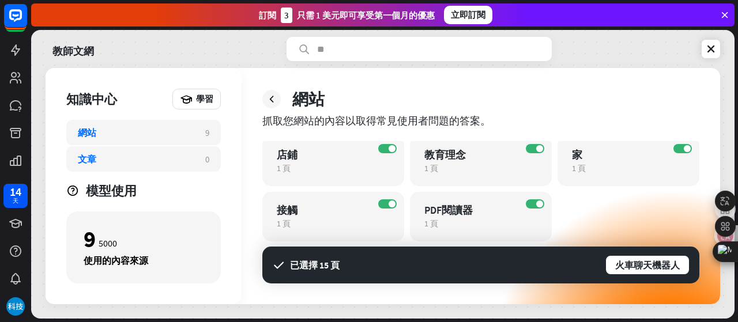
click at [125, 156] on div "文章" at bounding box center [136, 159] width 116 height 12
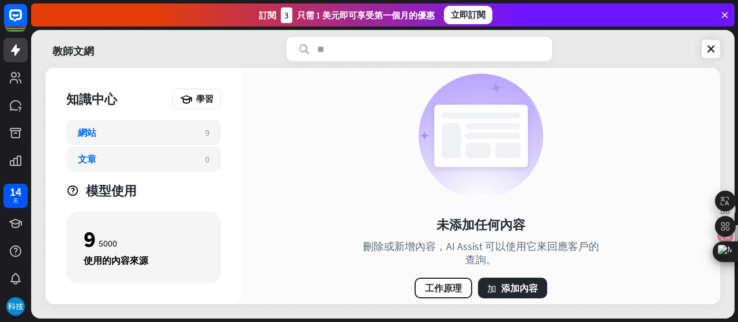
click at [137, 127] on div "網站" at bounding box center [136, 133] width 116 height 12
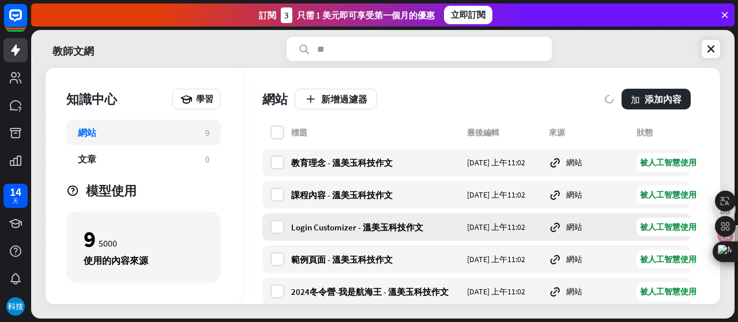
scroll to position [155, 0]
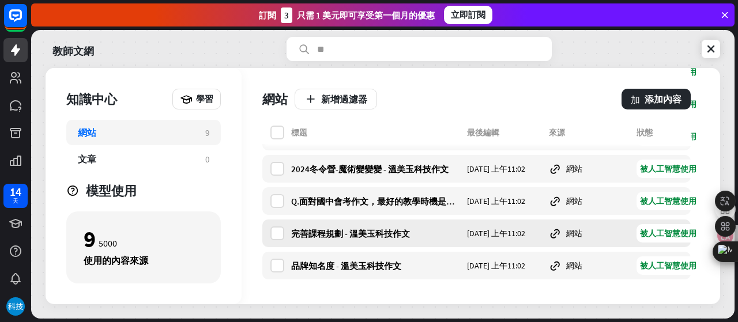
click at [354, 235] on font "完善課程規劃 - 溫美玉科技作文" at bounding box center [350, 233] width 119 height 11
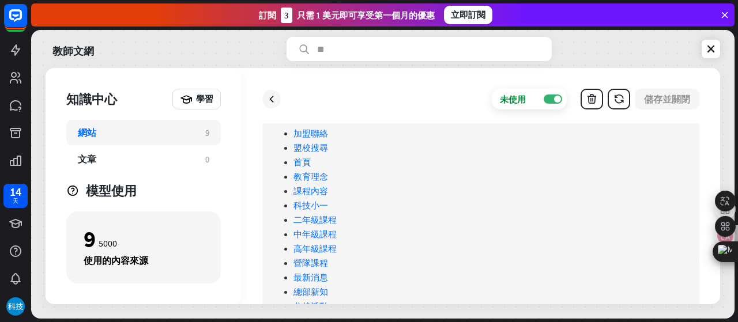
scroll to position [115, 0]
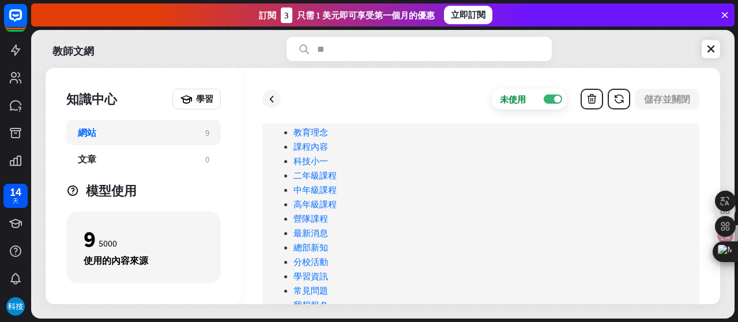
click at [318, 178] on link "二年級課程" at bounding box center [315, 175] width 43 height 11
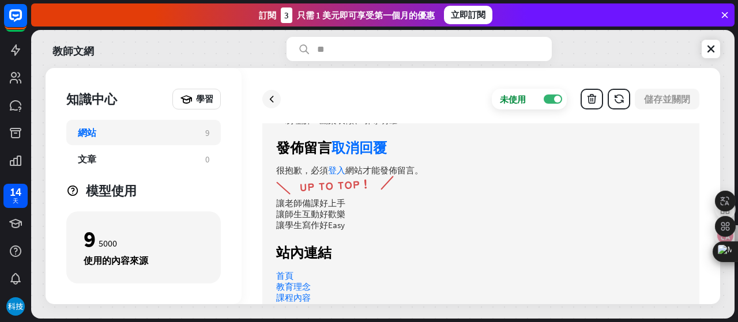
scroll to position [2249, 0]
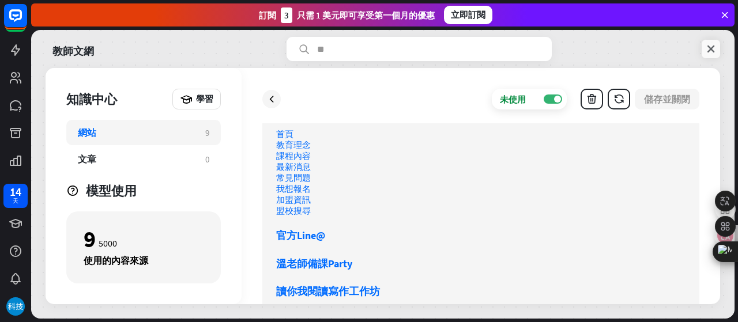
click at [709, 48] on icon at bounding box center [711, 49] width 12 height 12
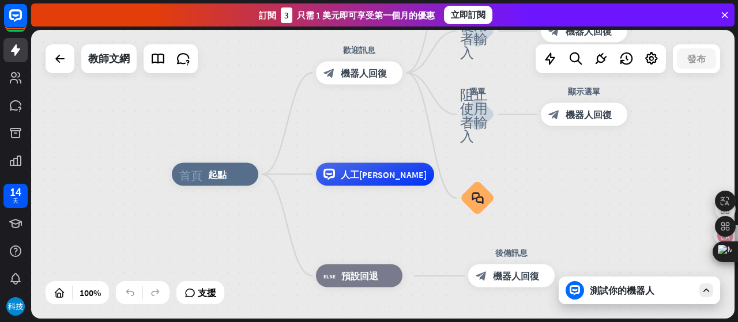
click at [621, 296] on font "測試你的機器人" at bounding box center [622, 291] width 65 height 12
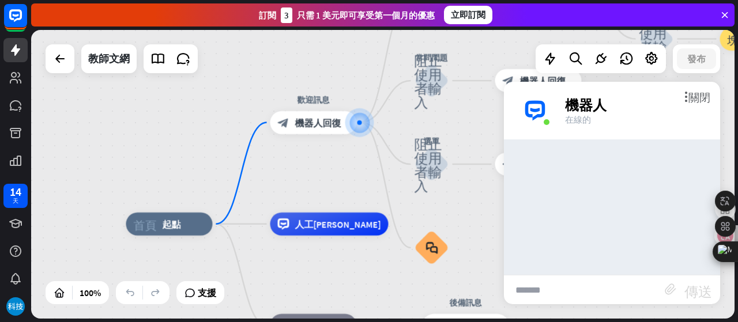
click at [573, 285] on input "text" at bounding box center [584, 290] width 161 height 29
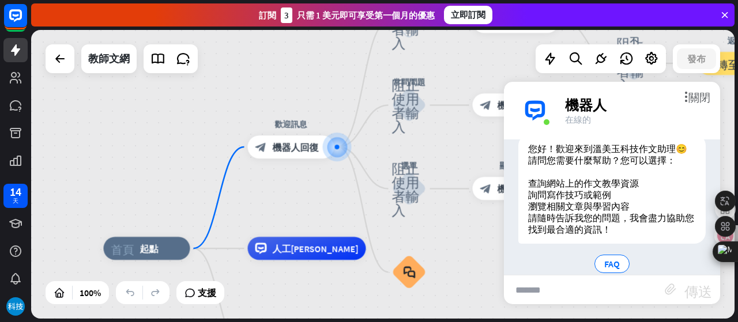
scroll to position [67, 0]
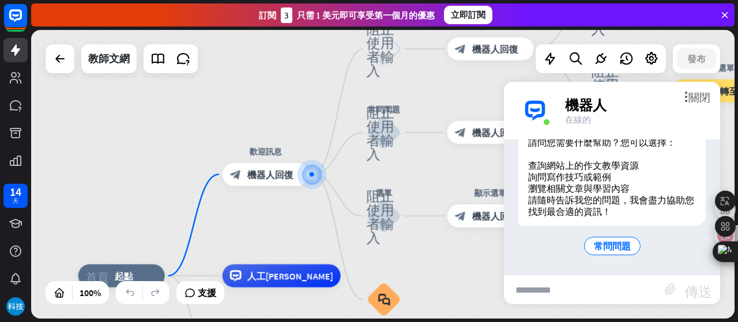
type input "*********"
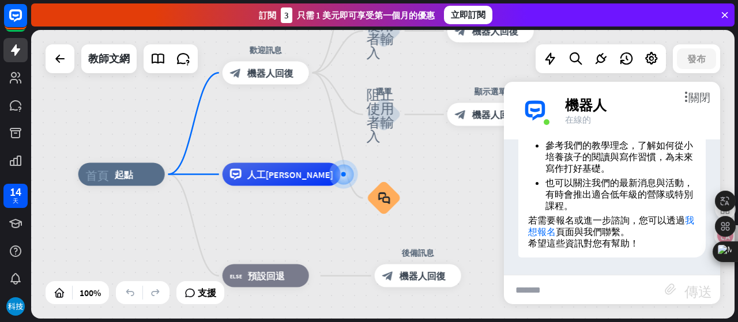
scroll to position [356, 0]
